Goal: Download file/media

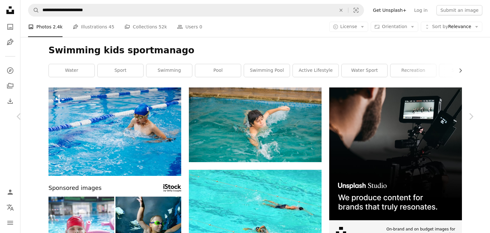
scroll to position [4339, 0]
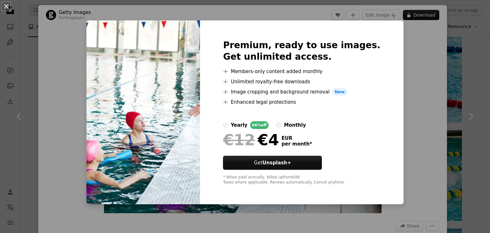
click at [65, 59] on div "An X shape Premium, ready to use images. Get unlimited access. A plus sign Memb…" at bounding box center [245, 116] width 490 height 233
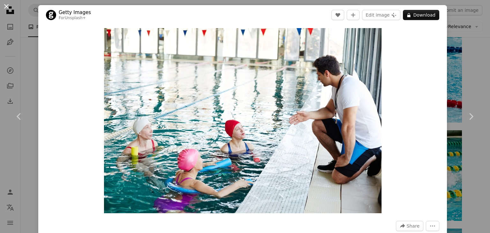
click at [3, 8] on button "An X shape" at bounding box center [7, 7] width 8 height 8
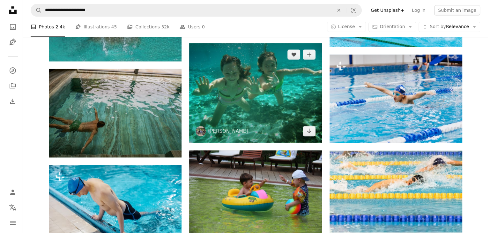
scroll to position [5168, 0]
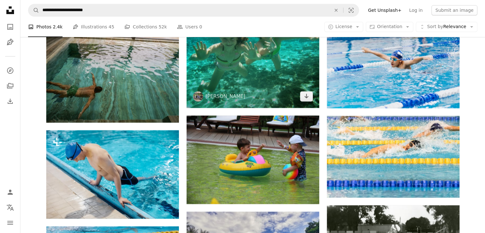
click at [264, 85] on img at bounding box center [253, 58] width 133 height 100
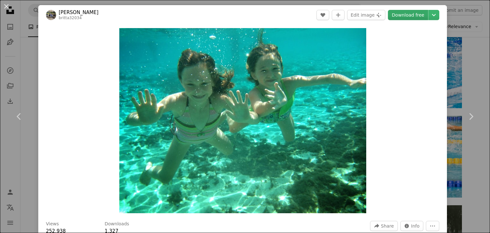
click at [412, 16] on link "Download free" at bounding box center [408, 15] width 40 height 10
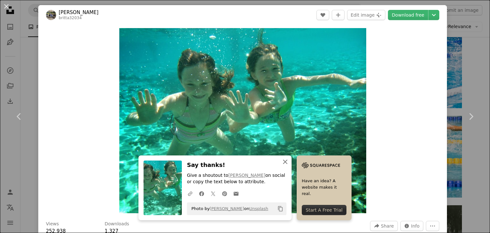
click at [285, 160] on icon "button" at bounding box center [285, 162] width 4 height 4
